Goal: Obtain resource: Obtain resource

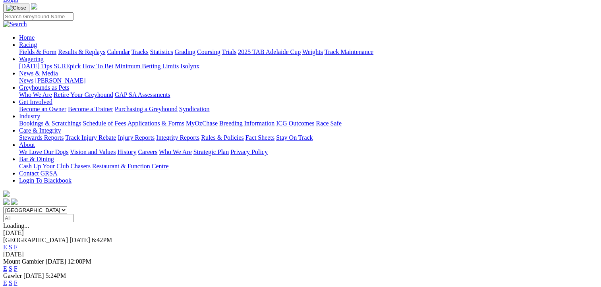
scroll to position [53, 0]
click at [17, 279] on link "F" at bounding box center [16, 282] width 4 height 7
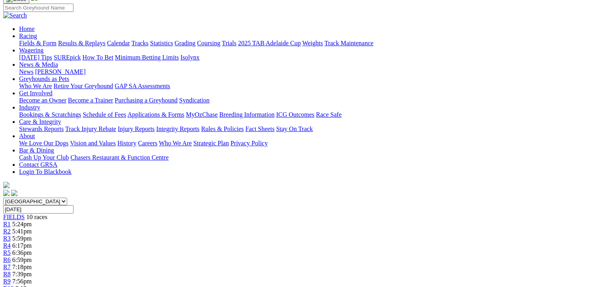
scroll to position [0, 3]
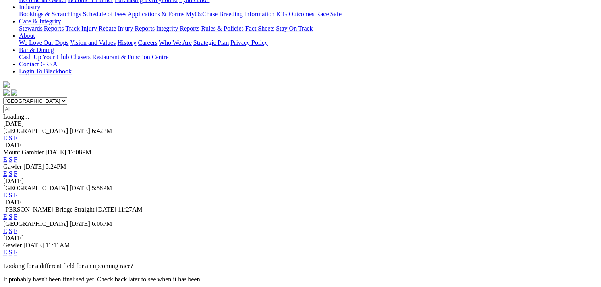
scroll to position [164, 19]
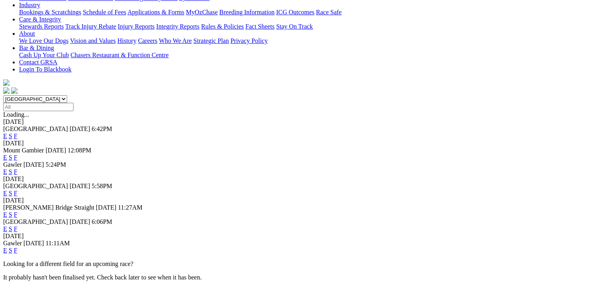
drag, startPoint x: 298, startPoint y: 125, endPoint x: 225, endPoint y: 153, distance: 78.2
click at [143, 204] on span "11:27AM" at bounding box center [130, 207] width 25 height 7
click at [17, 226] on link "F" at bounding box center [16, 229] width 4 height 7
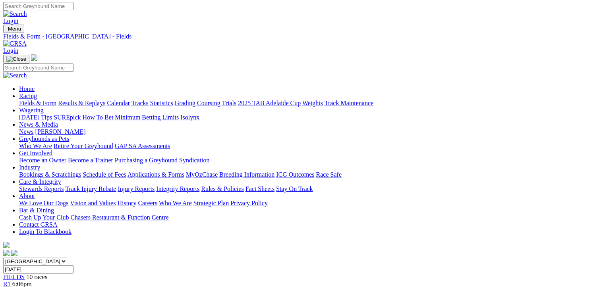
scroll to position [0, 9]
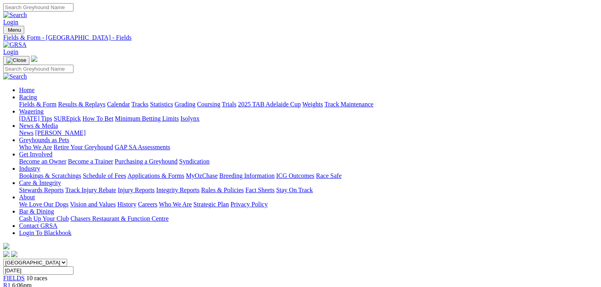
click at [246, 10] on div "Login" at bounding box center [300, 14] width 595 height 23
click at [39, 101] on link "Fields & Form" at bounding box center [37, 104] width 37 height 7
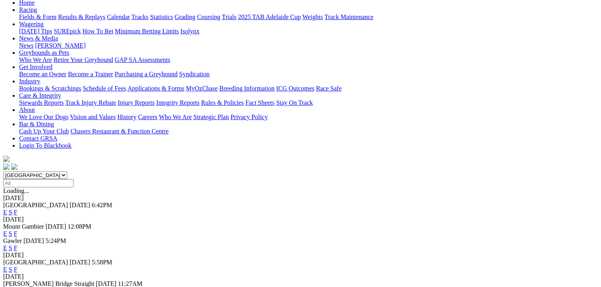
scroll to position [89, 2]
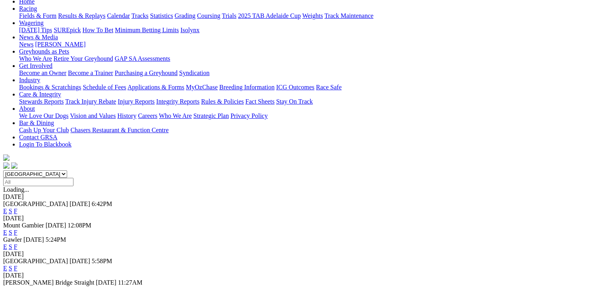
click at [17, 265] on link "F" at bounding box center [16, 268] width 4 height 7
